Goal: Navigation & Orientation: Find specific page/section

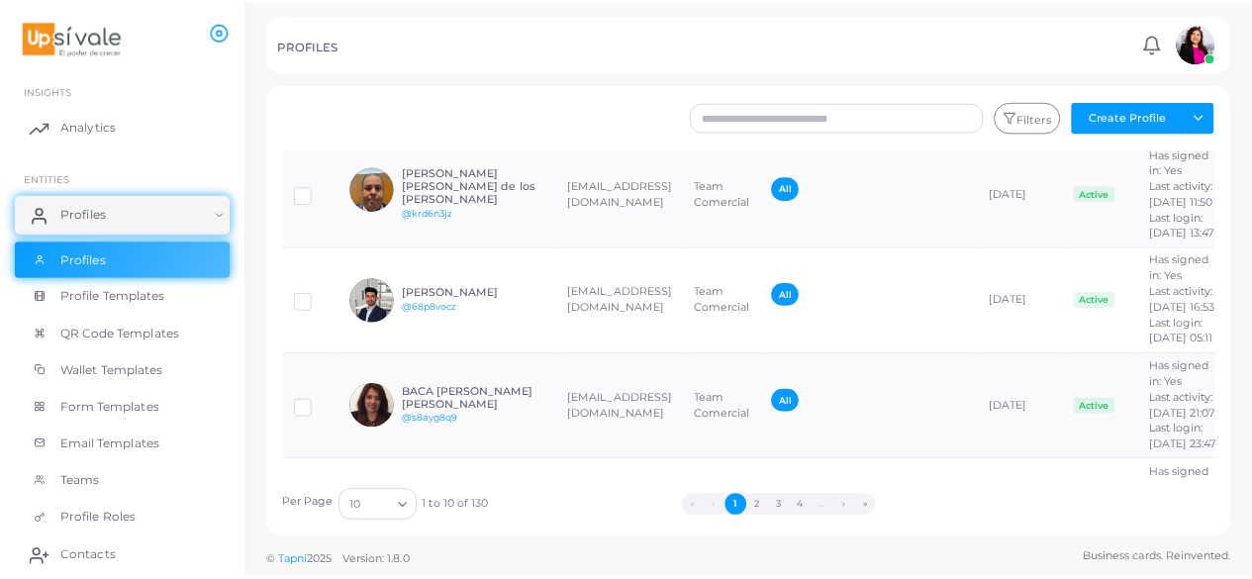
scroll to position [645, 0]
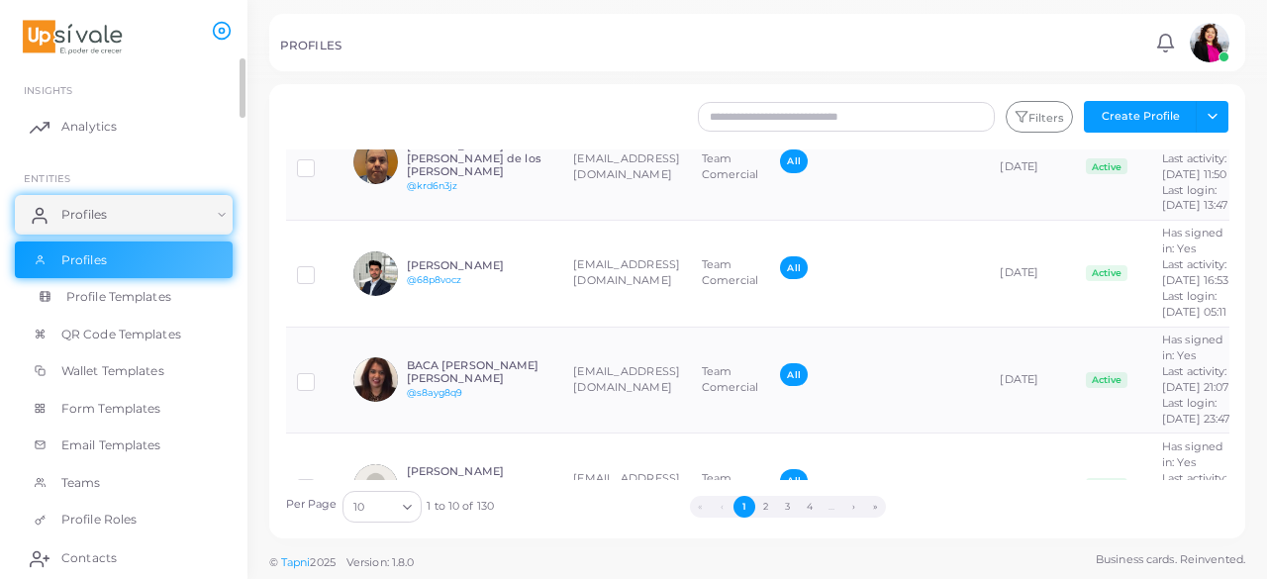
click at [144, 304] on span "Profile Templates" at bounding box center [118, 297] width 105 height 18
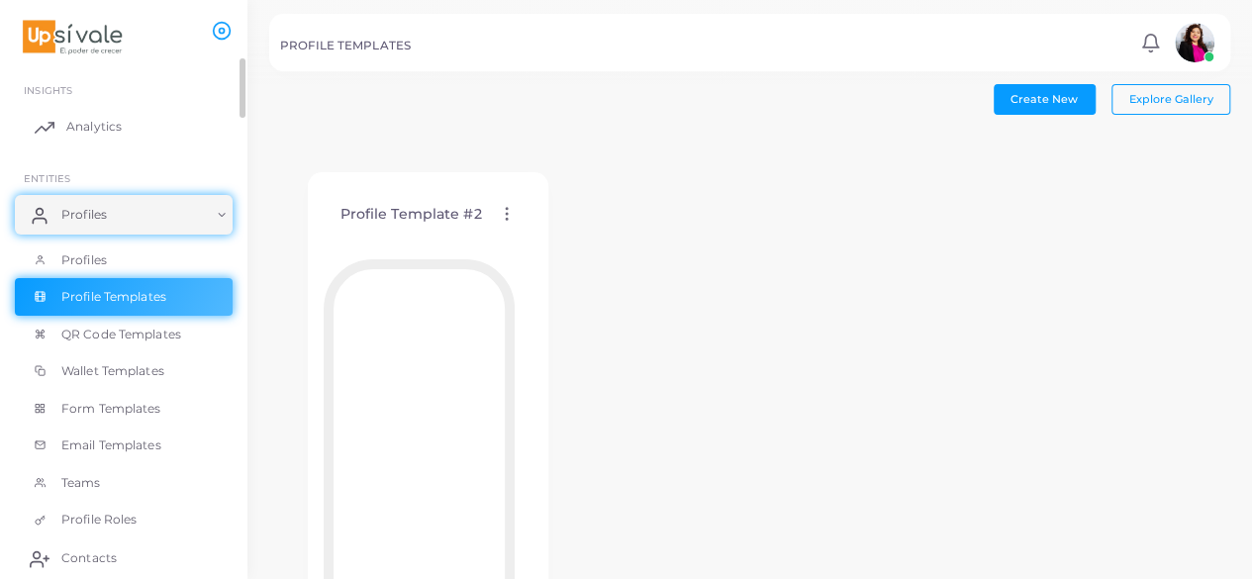
click at [63, 132] on link "Analytics" at bounding box center [124, 127] width 218 height 40
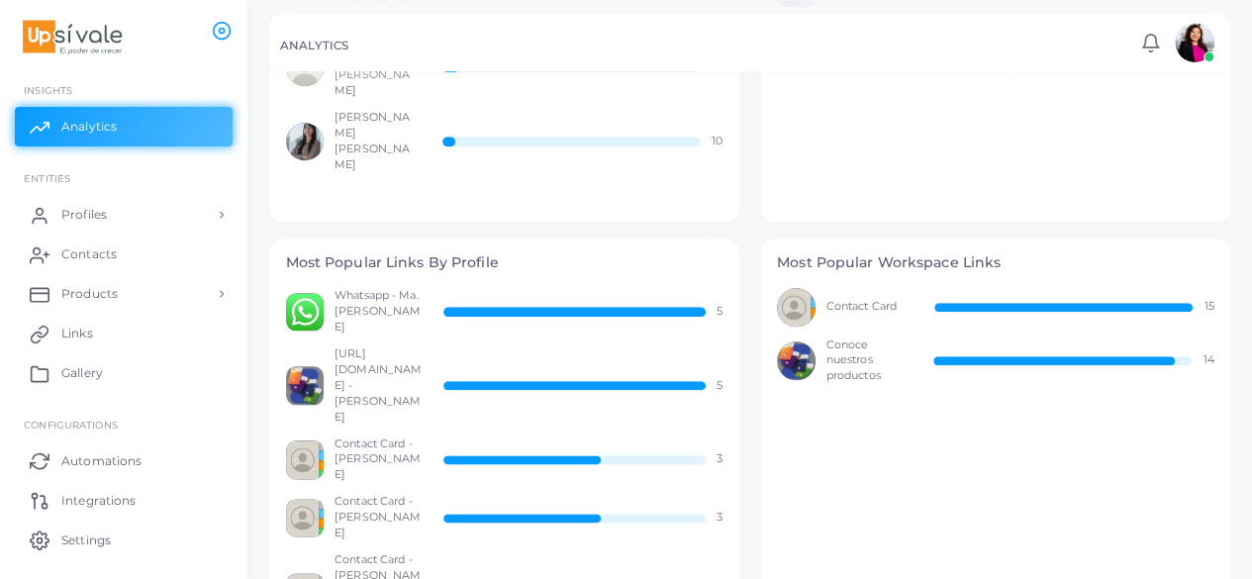
scroll to position [1065, 0]
